Goal: Task Accomplishment & Management: Use online tool/utility

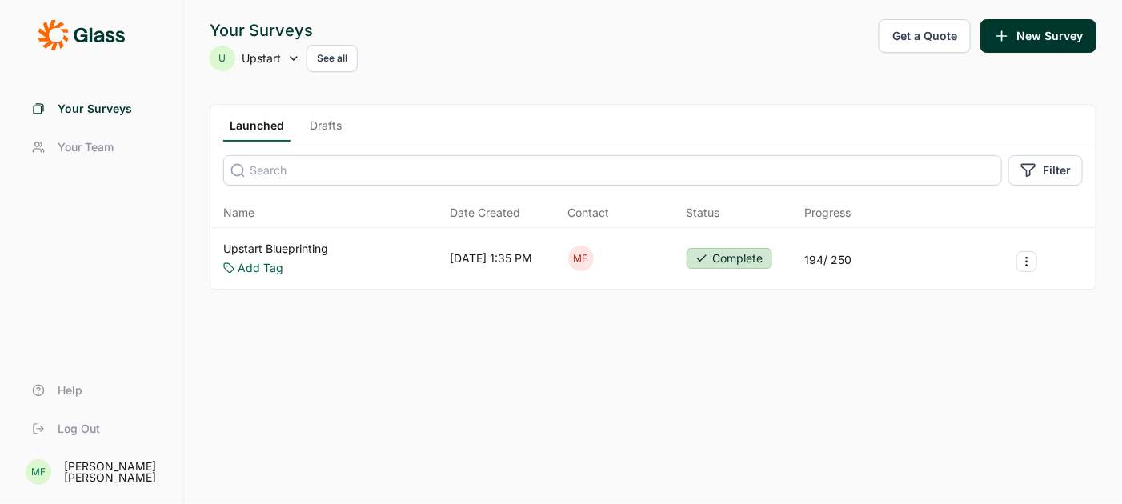
click at [309, 250] on link "Upstart Blueprinting" at bounding box center [275, 249] width 105 height 16
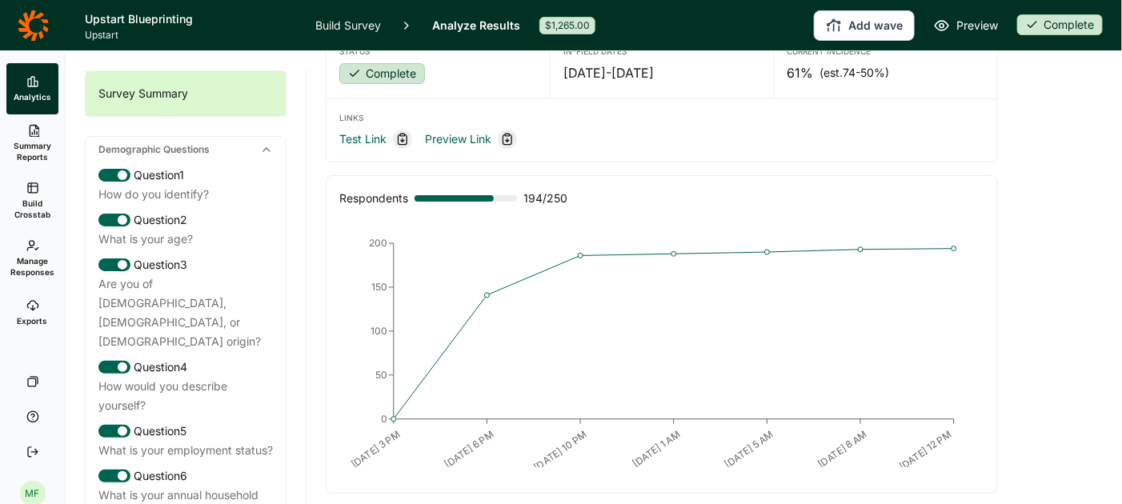
scroll to position [41, 0]
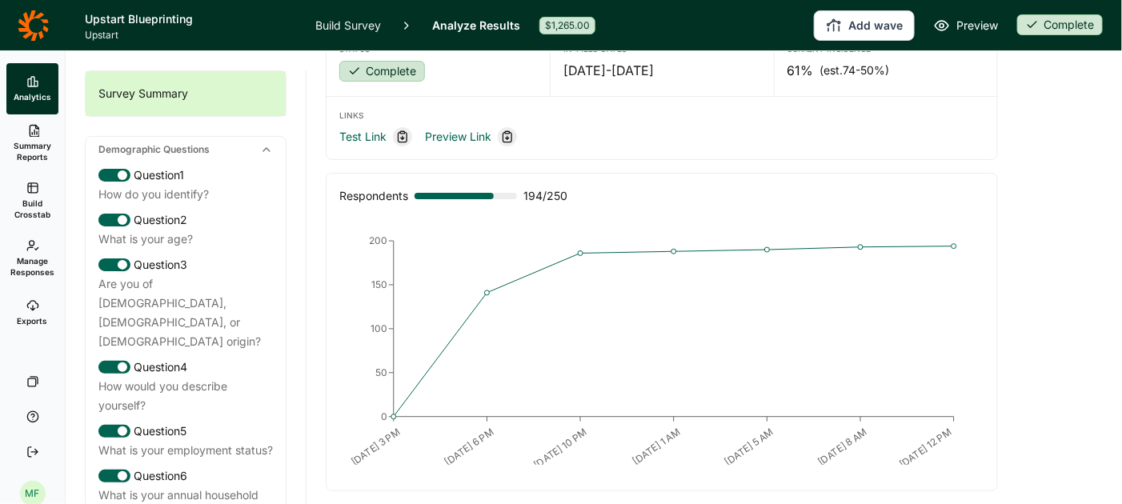
click at [34, 146] on span "Summary Reports" at bounding box center [32, 151] width 39 height 22
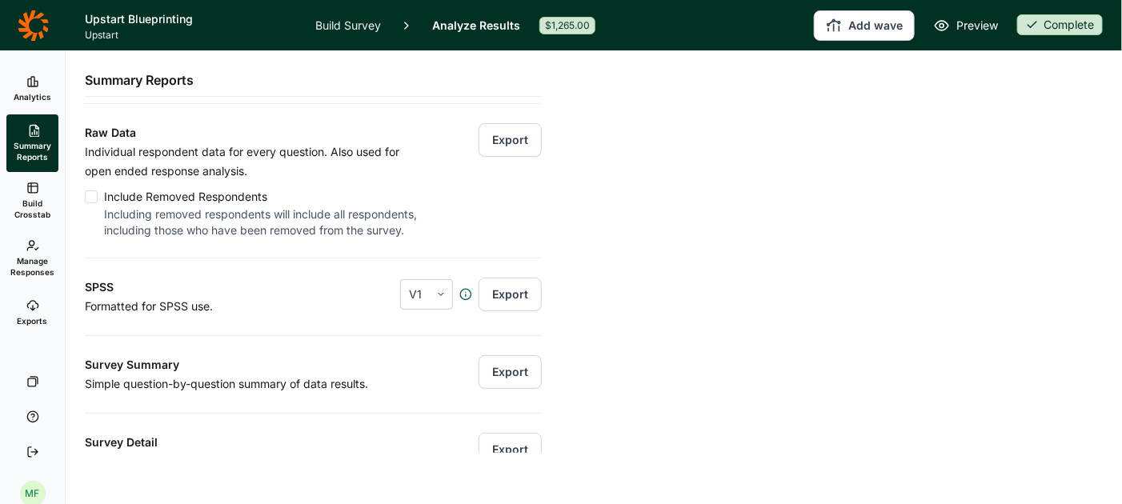
scroll to position [177, 0]
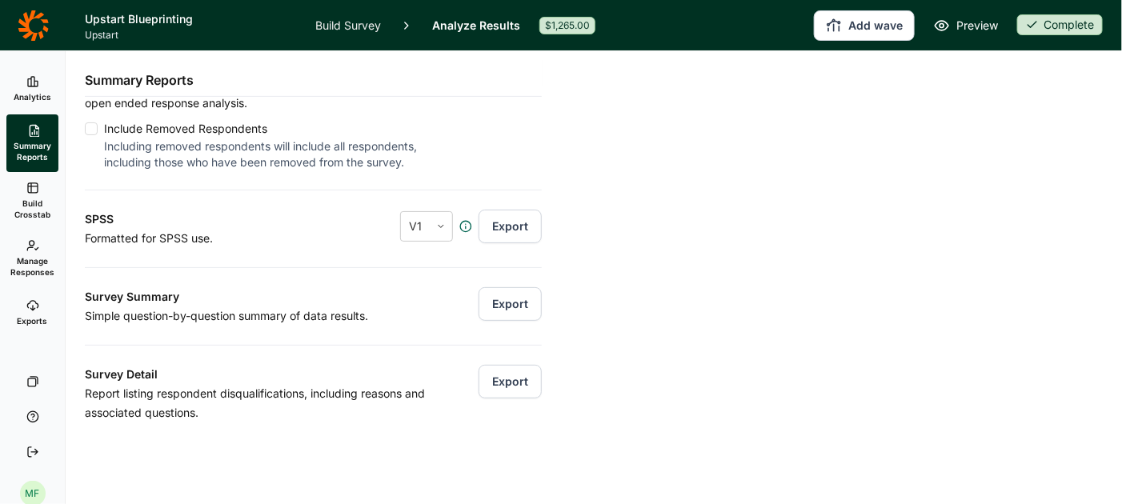
click at [523, 298] on button "Export" at bounding box center [510, 304] width 63 height 34
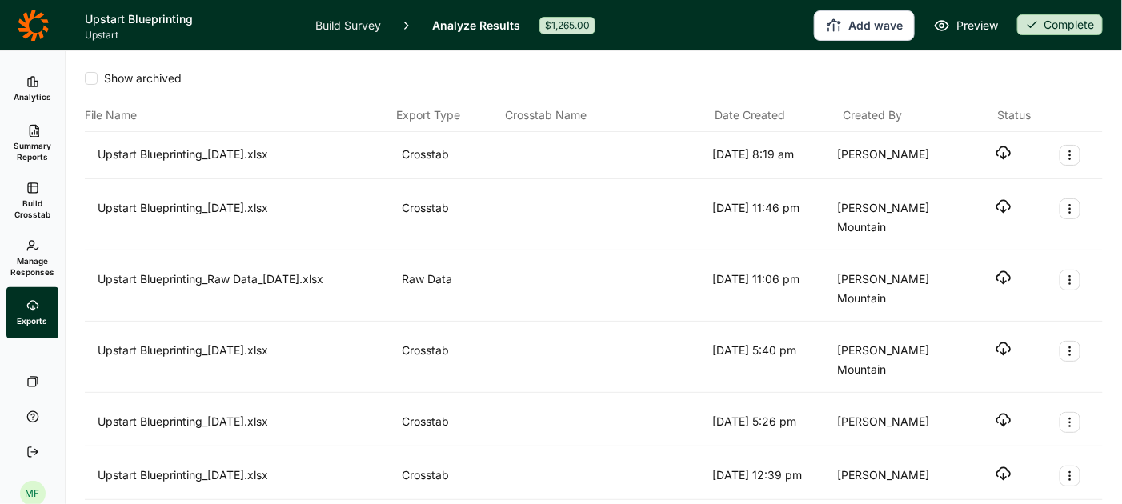
click at [1000, 151] on icon "button" at bounding box center [1003, 153] width 16 height 16
click at [33, 202] on span "Build Crosstab" at bounding box center [32, 209] width 39 height 22
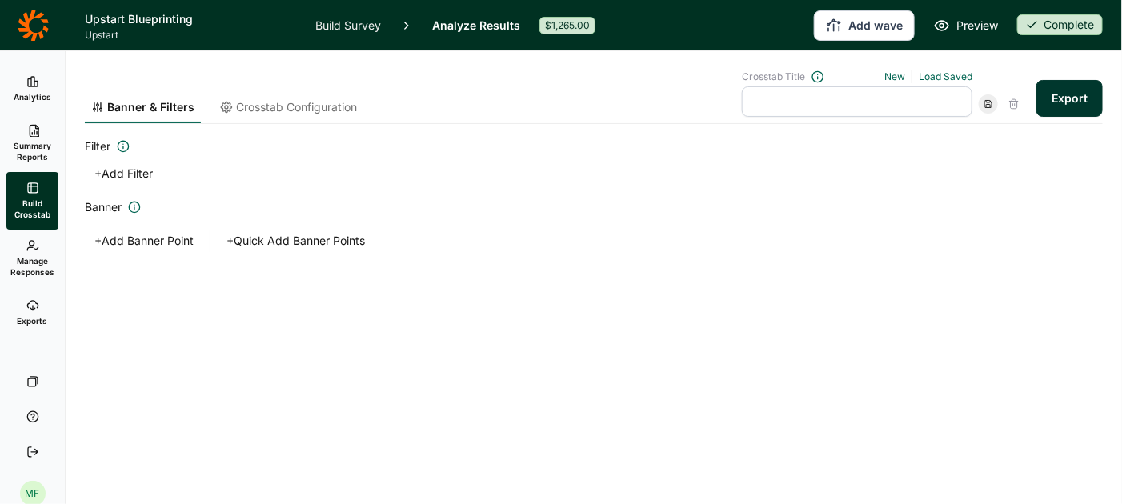
click at [138, 235] on button "+ Add Banner Point" at bounding box center [144, 241] width 118 height 22
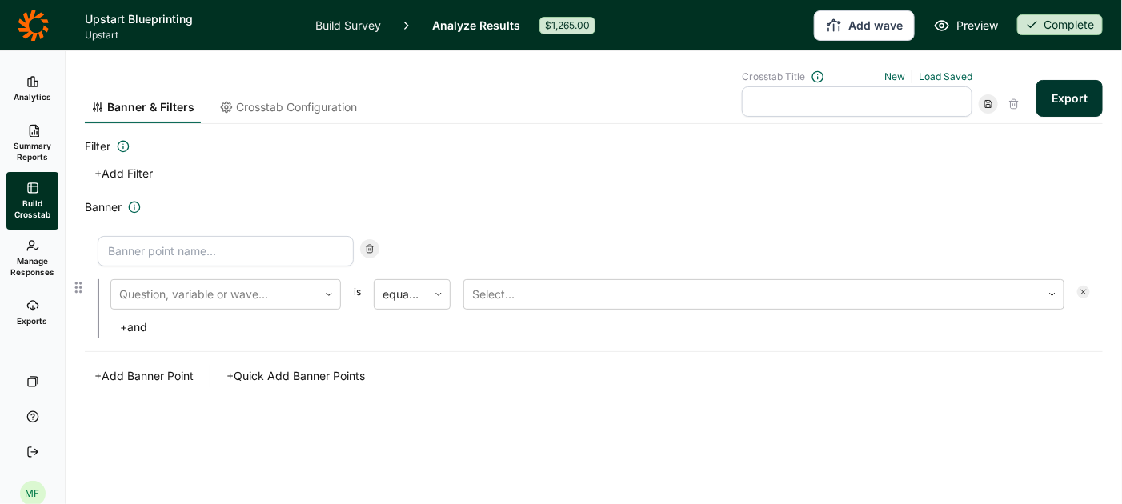
click at [142, 256] on input at bounding box center [226, 251] width 256 height 30
type input "I"
type input "Original age range"
click at [195, 283] on div at bounding box center [214, 294] width 190 height 22
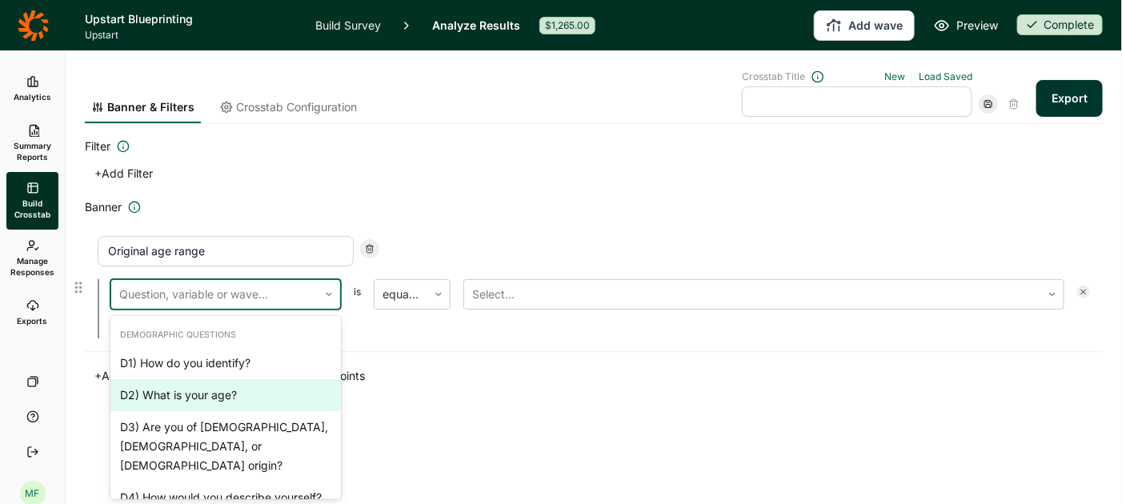
click at [178, 392] on div "D2) What is your age?" at bounding box center [225, 395] width 230 height 32
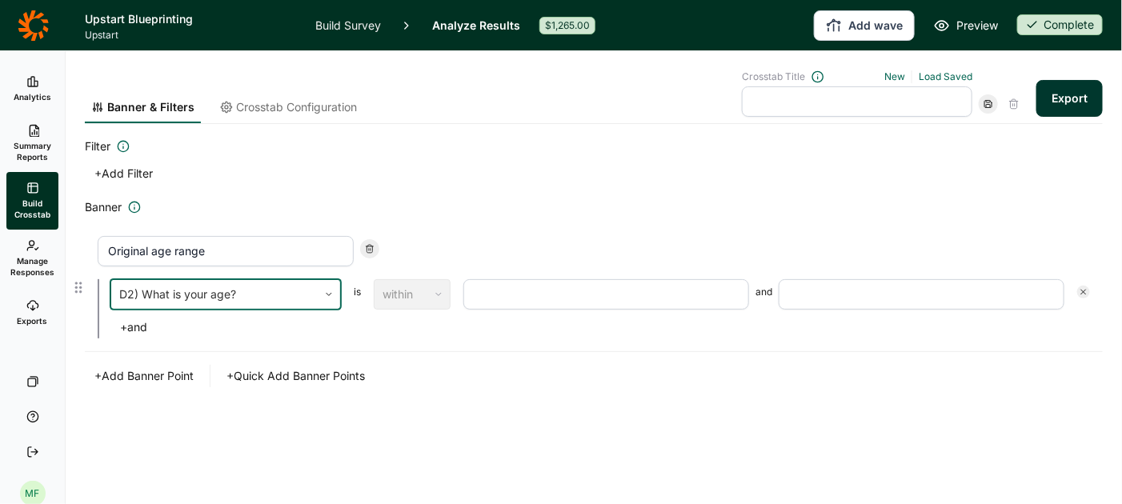
click at [487, 290] on input "number" at bounding box center [606, 294] width 286 height 30
type input "18"
click at [889, 283] on input "number" at bounding box center [922, 294] width 286 height 30
type input "80"
click at [513, 302] on input "18" at bounding box center [606, 294] width 286 height 30
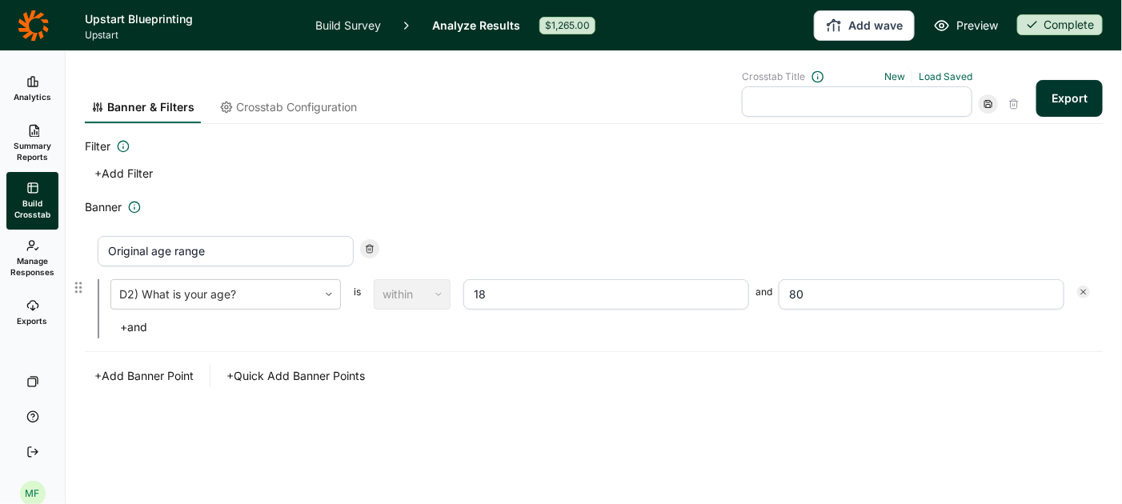
type input "1"
type input "21"
click at [129, 369] on button "+ Add Banner Point" at bounding box center [144, 376] width 118 height 22
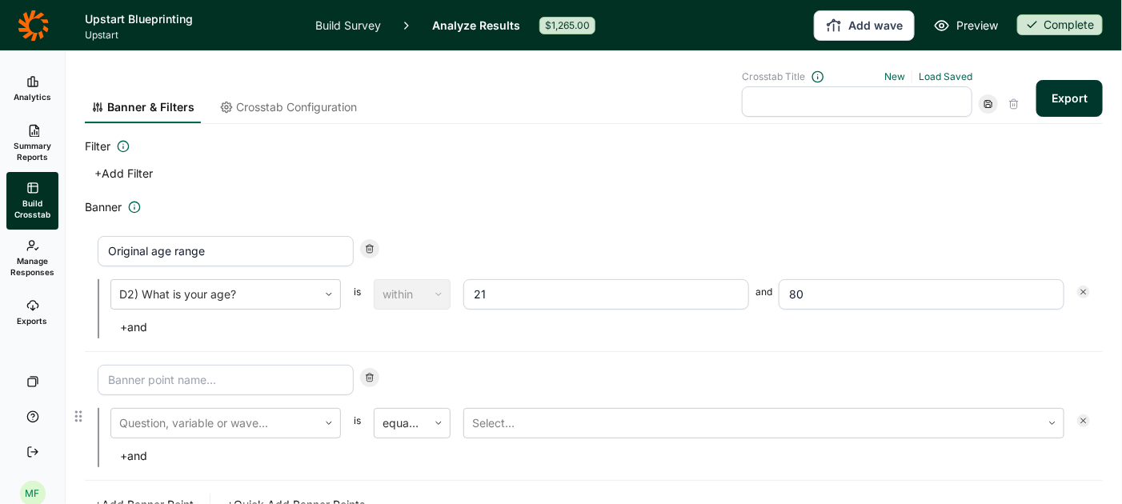
click at [130, 387] on input at bounding box center [226, 380] width 256 height 30
type input "Condensed age"
click at [139, 419] on div at bounding box center [214, 423] width 190 height 22
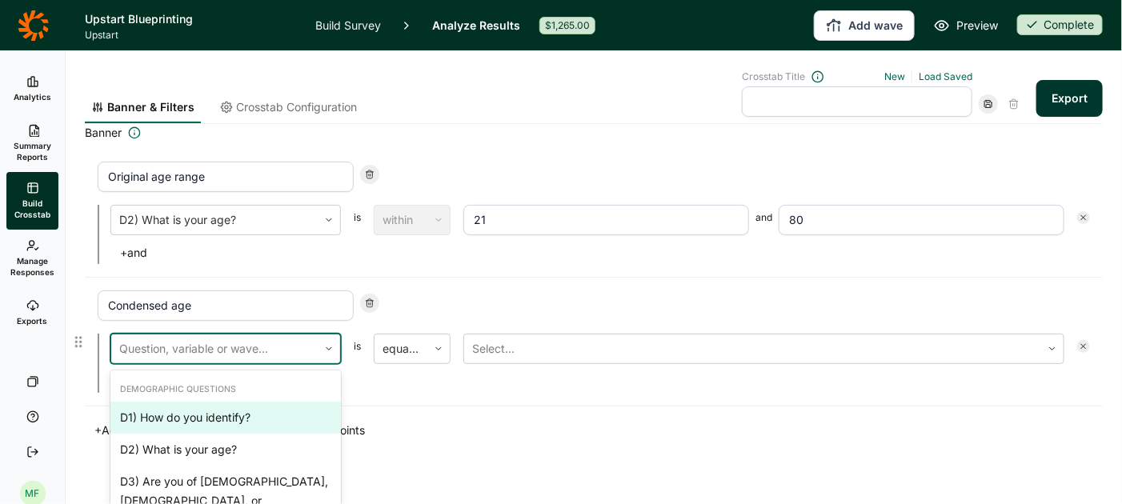
scroll to position [80, 0]
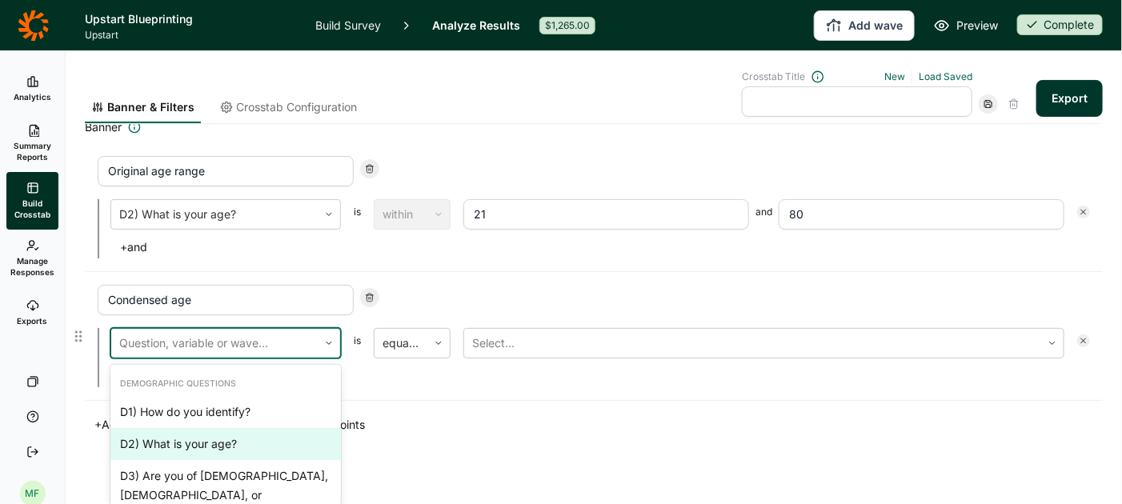
click at [157, 436] on div "D2) What is your age?" at bounding box center [225, 444] width 230 height 32
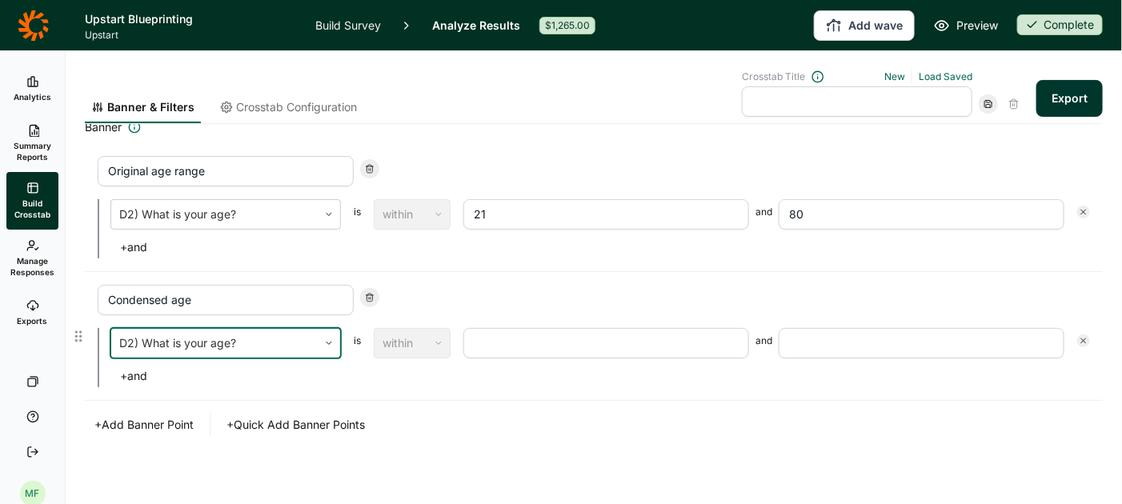
click at [494, 349] on input "number" at bounding box center [606, 343] width 286 height 30
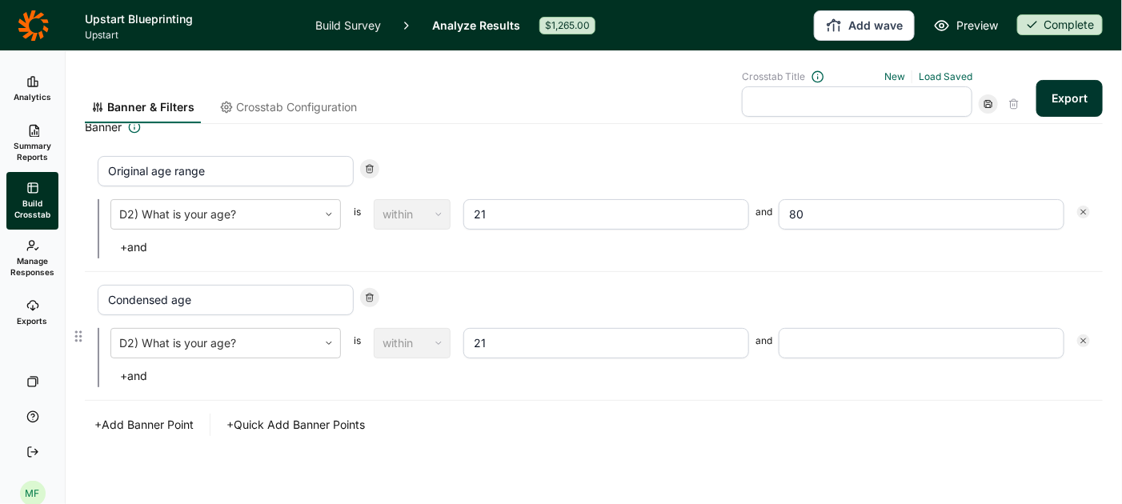
type input "21"
click at [814, 337] on input "number" at bounding box center [922, 343] width 286 height 30
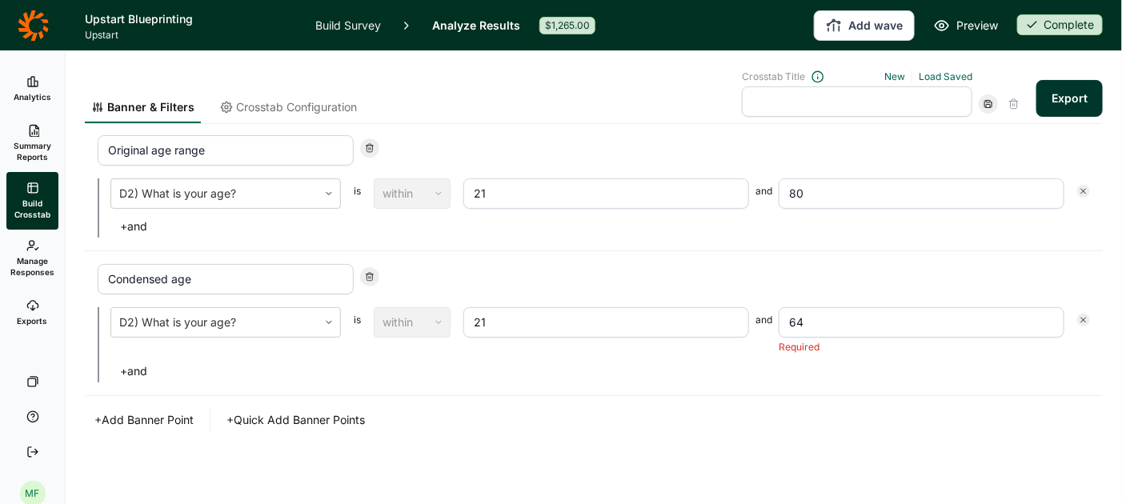
scroll to position [62, 0]
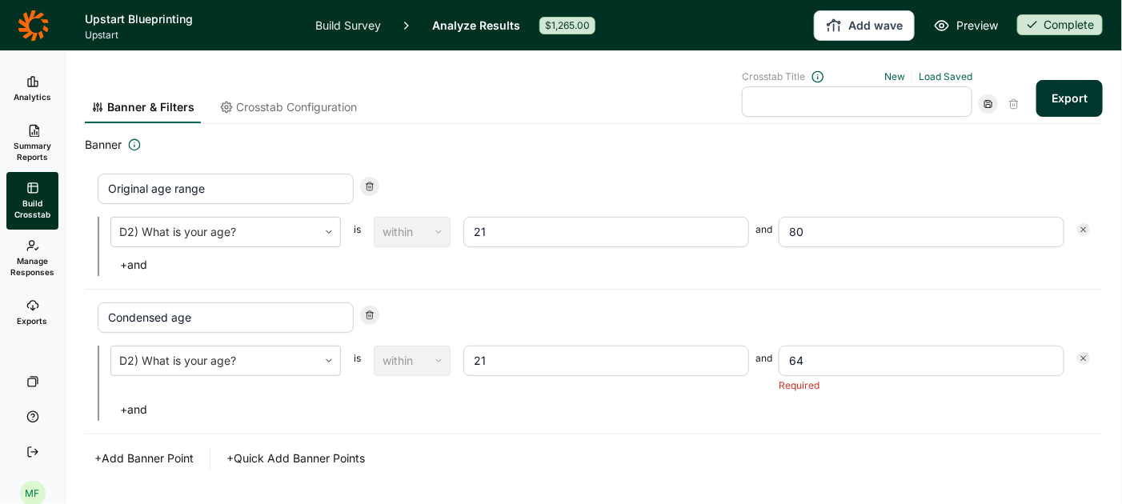
type input "64"
click at [741, 419] on div "Banner Original age range D2) What is your age? is within 21 and 80 + and Conde…" at bounding box center [594, 302] width 1018 height 334
click at [1071, 98] on button "Export" at bounding box center [1069, 98] width 66 height 37
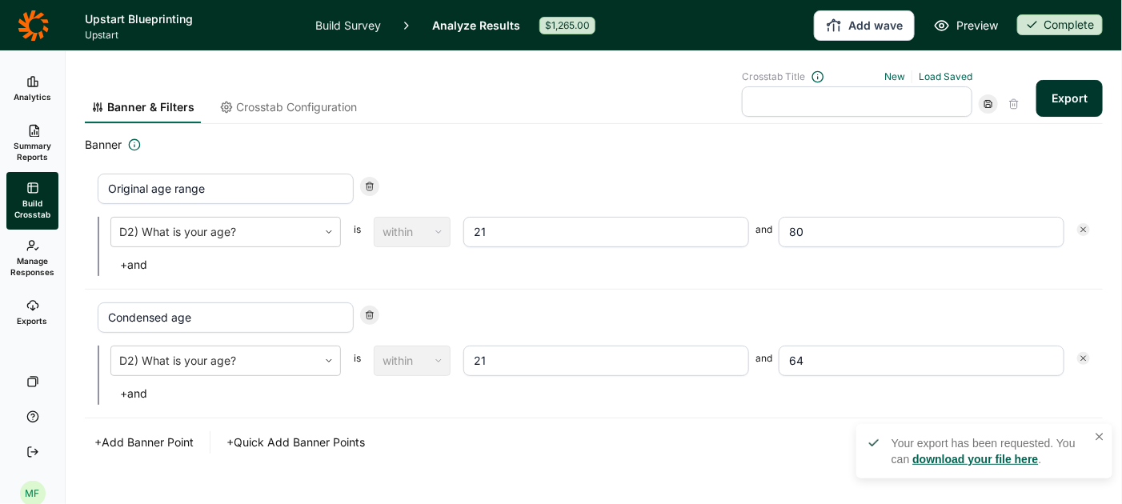
click at [985, 455] on link "download your file here" at bounding box center [975, 459] width 126 height 13
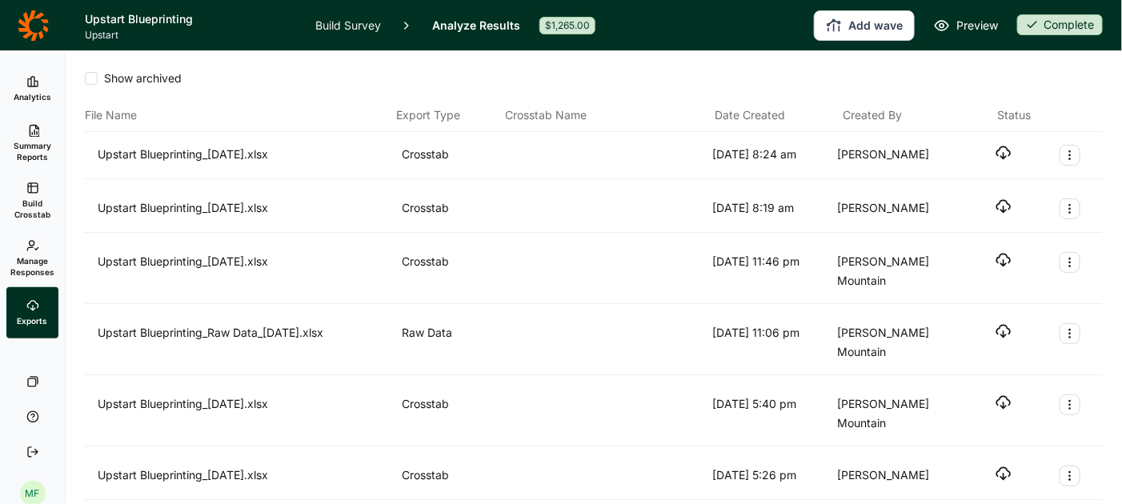
click at [1005, 152] on icon "button" at bounding box center [1003, 153] width 16 height 16
click at [31, 86] on use at bounding box center [33, 82] width 10 height 10
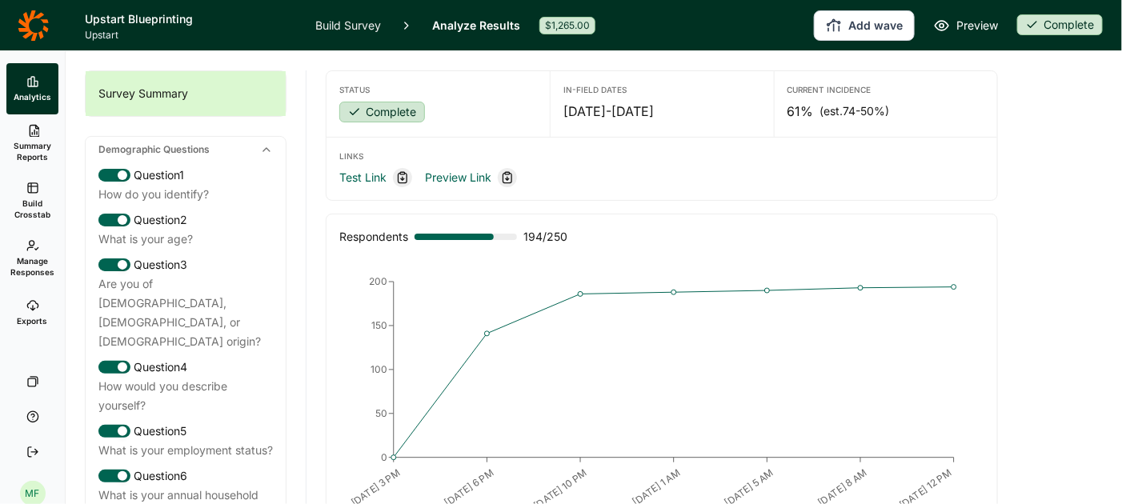
click at [22, 143] on span "Summary Reports" at bounding box center [32, 151] width 39 height 22
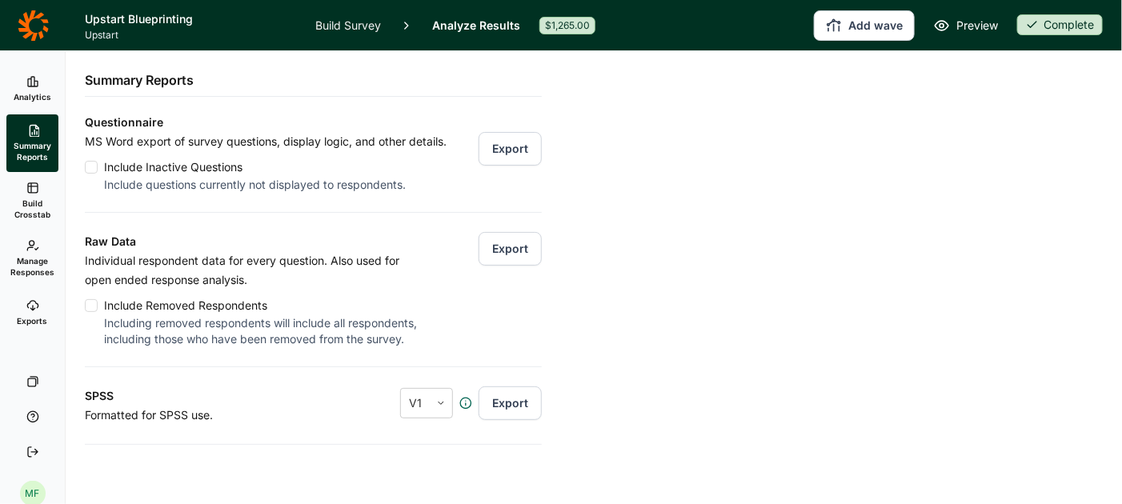
click at [520, 250] on button "Export" at bounding box center [510, 249] width 63 height 34
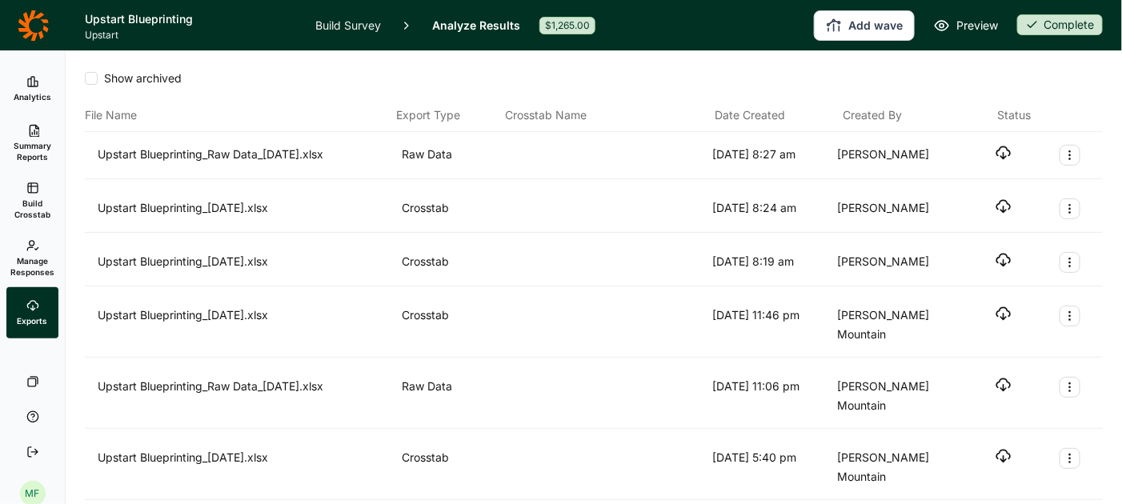
click at [1003, 152] on use "button" at bounding box center [1003, 153] width 14 height 12
